Goal: Transaction & Acquisition: Obtain resource

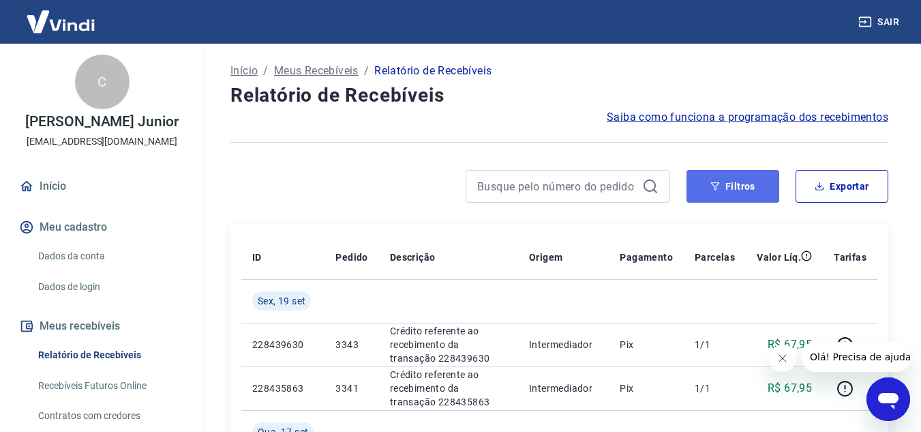
click at [738, 190] on button "Filtros" at bounding box center [733, 186] width 93 height 33
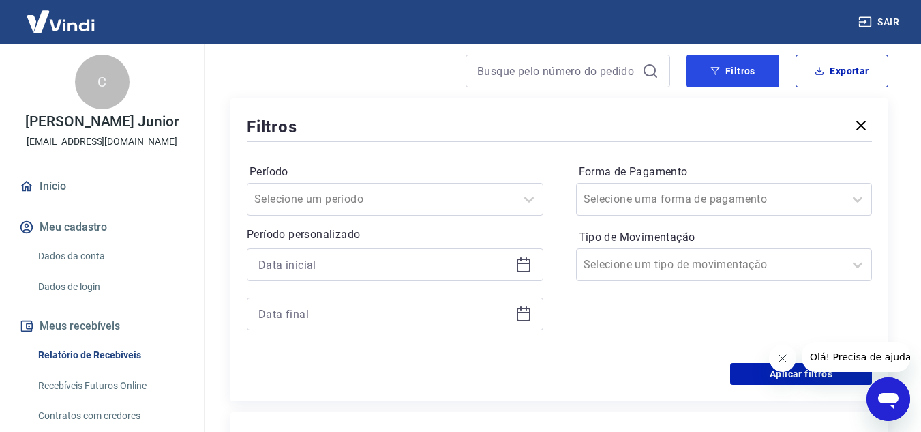
scroll to position [136, 0]
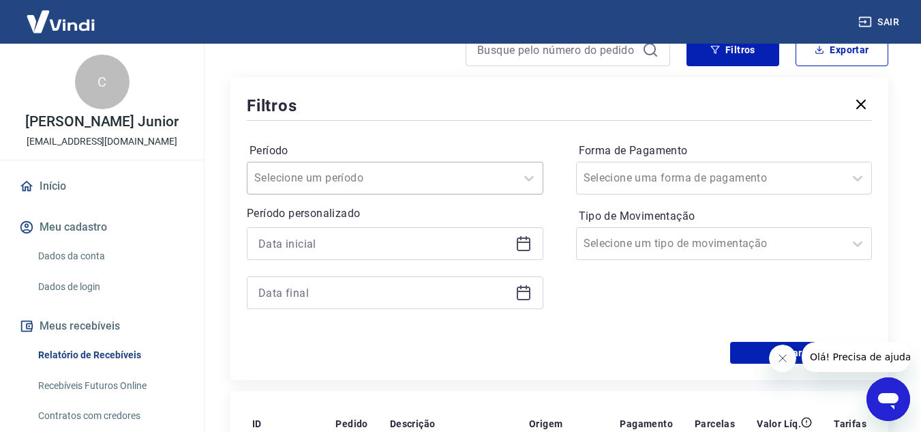
click at [372, 177] on input "Período" at bounding box center [323, 178] width 138 height 16
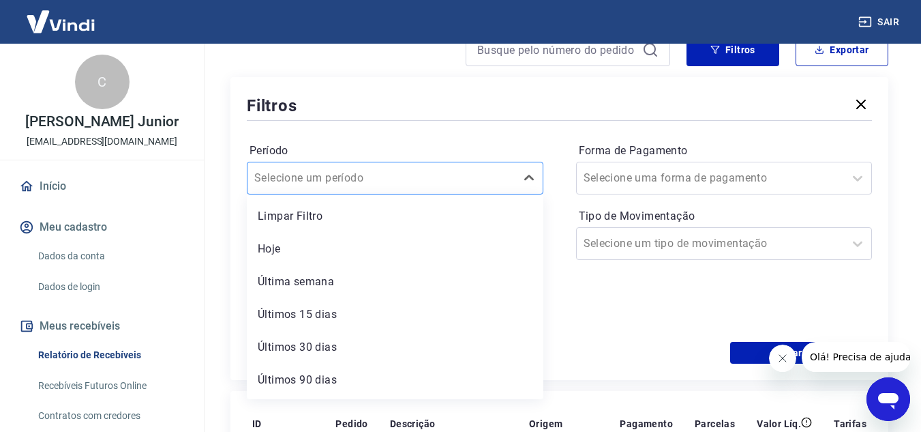
click at [347, 170] on input "Período" at bounding box center [323, 178] width 138 height 16
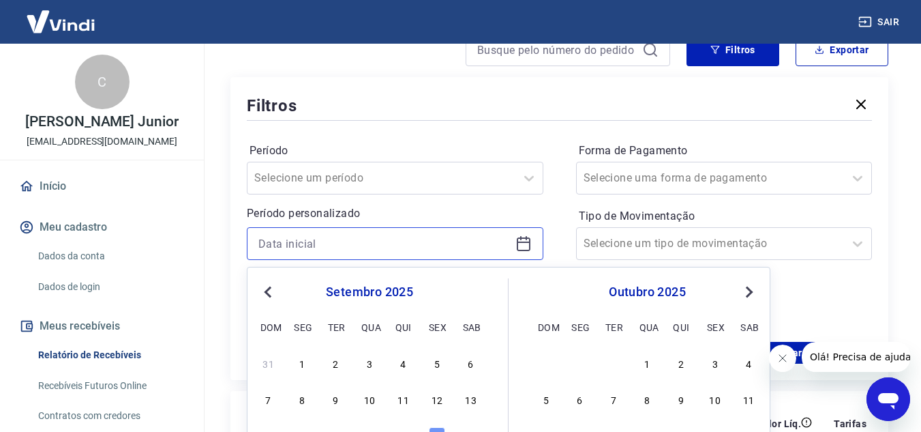
click at [307, 245] on input at bounding box center [384, 243] width 252 height 20
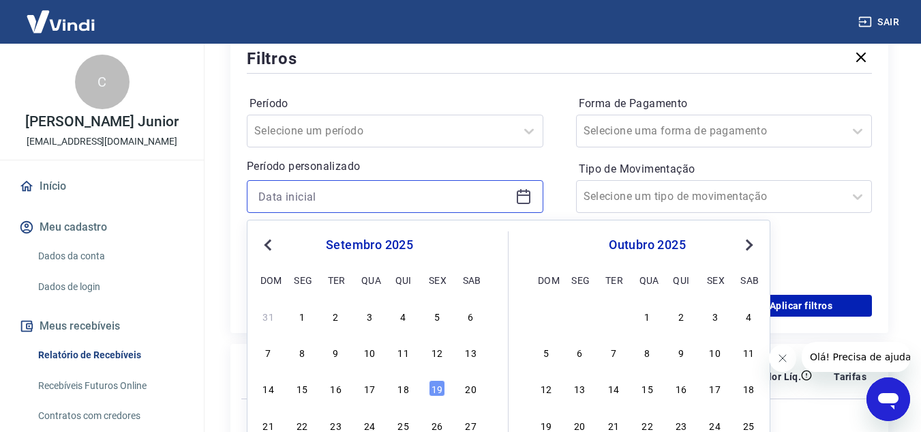
scroll to position [205, 0]
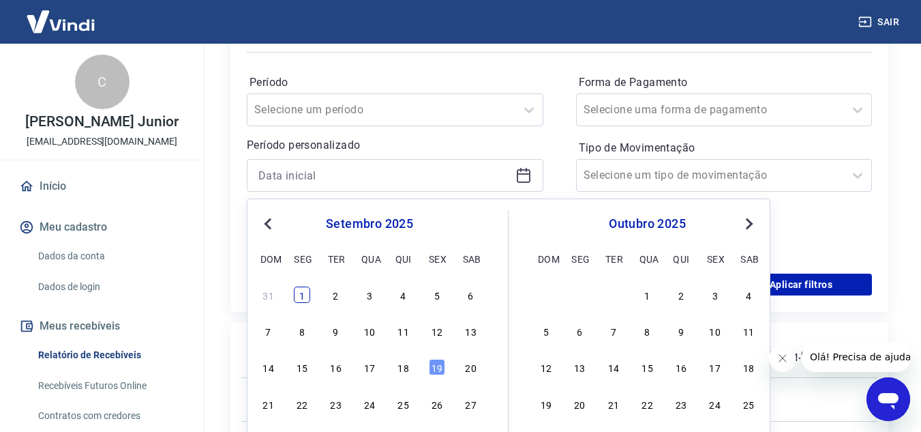
click at [306, 292] on div "1" at bounding box center [302, 294] width 16 height 16
type input "[DATE]"
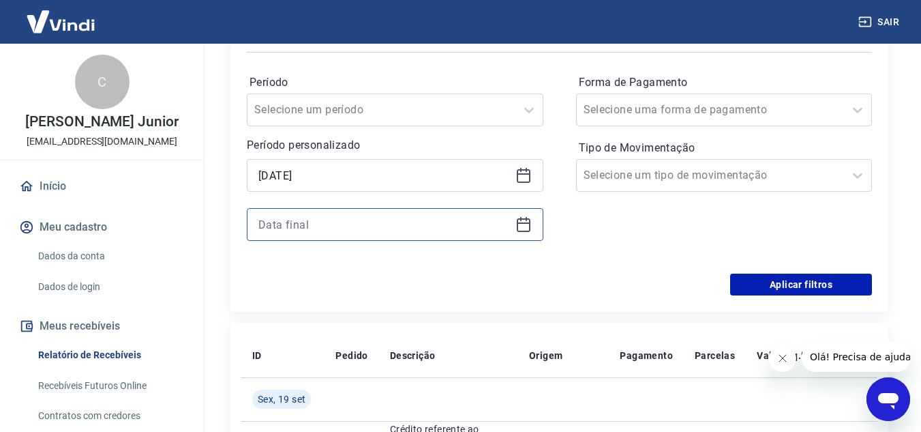
click at [355, 215] on input at bounding box center [384, 224] width 252 height 20
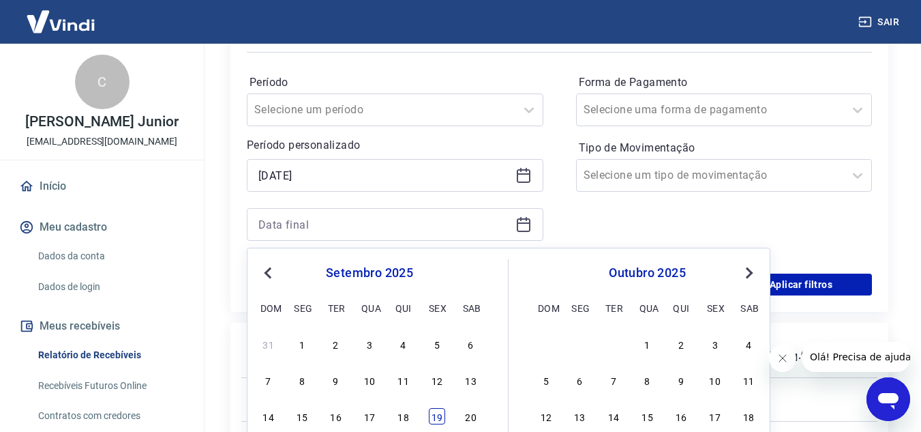
click at [441, 419] on div "19" at bounding box center [437, 416] width 16 height 16
type input "[DATE]"
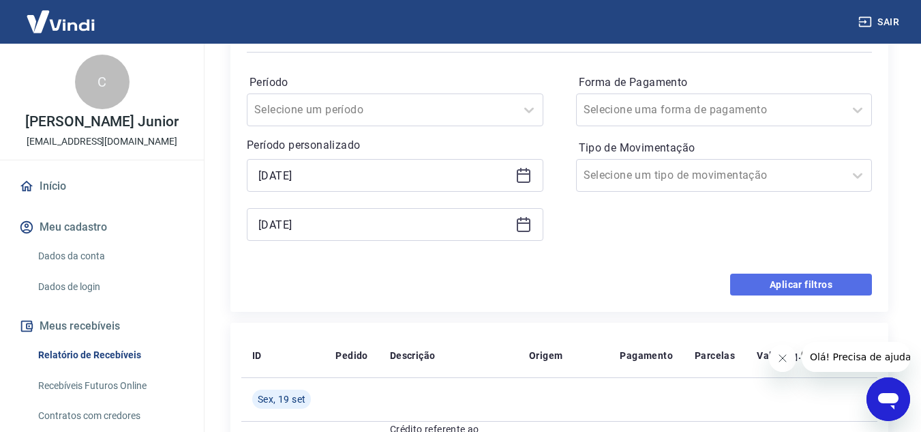
click at [799, 281] on button "Aplicar filtros" at bounding box center [801, 284] width 142 height 22
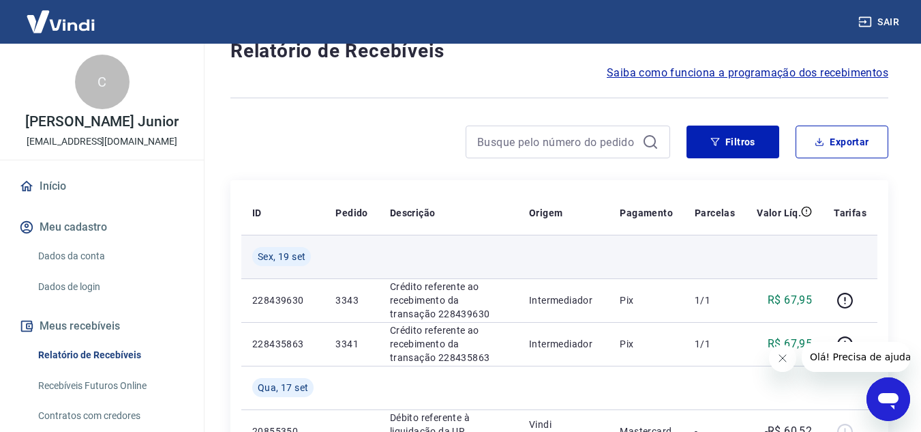
scroll to position [68, 0]
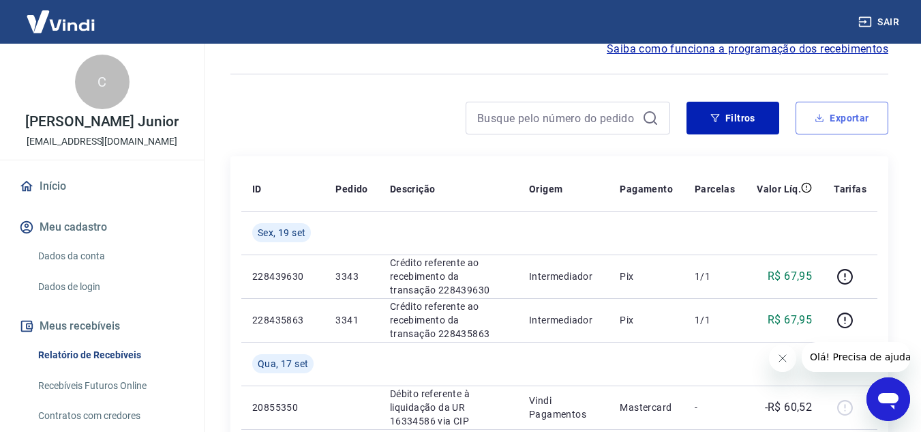
click at [823, 131] on button "Exportar" at bounding box center [842, 118] width 93 height 33
type input "[DATE]"
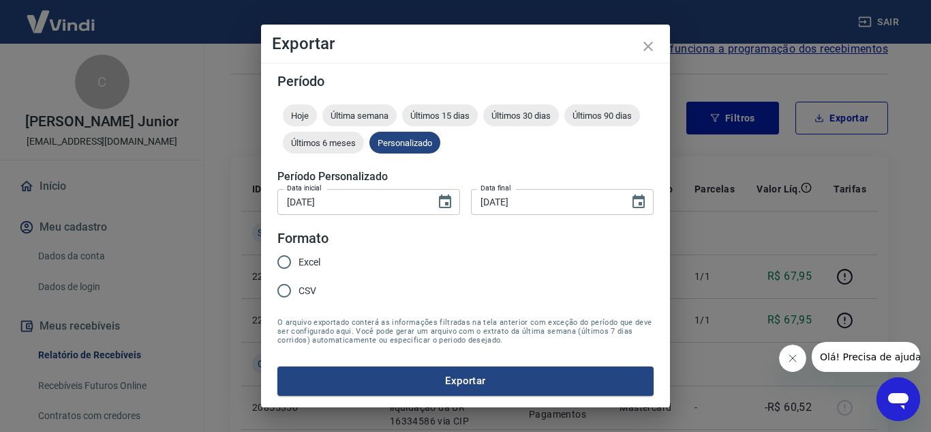
click at [288, 247] on input "Excel" at bounding box center [284, 261] width 29 height 29
radio input "true"
click at [428, 383] on button "Exportar" at bounding box center [465, 380] width 376 height 29
